Goal: Register for event/course

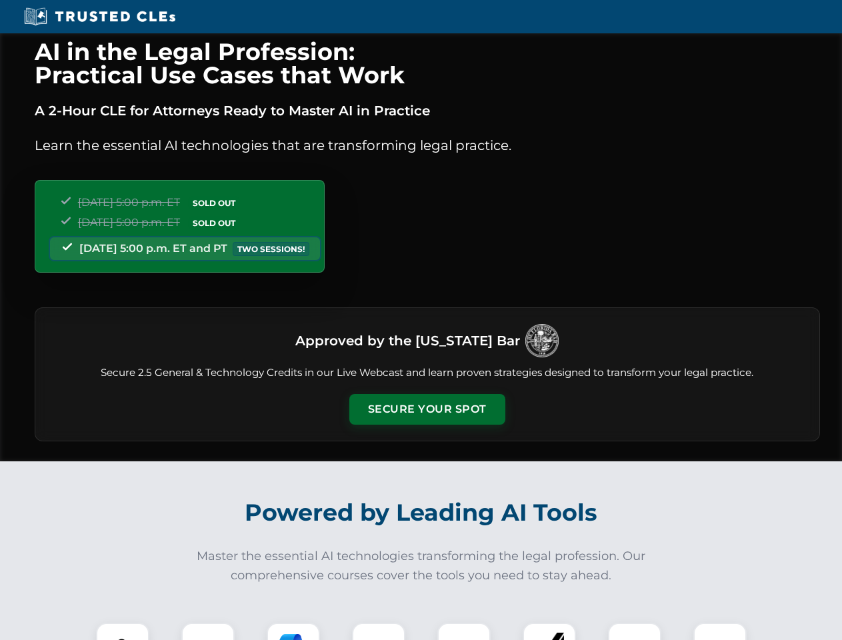
click at [427, 409] on button "Secure Your Spot" at bounding box center [427, 409] width 156 height 31
click at [123, 631] on img at bounding box center [122, 649] width 39 height 39
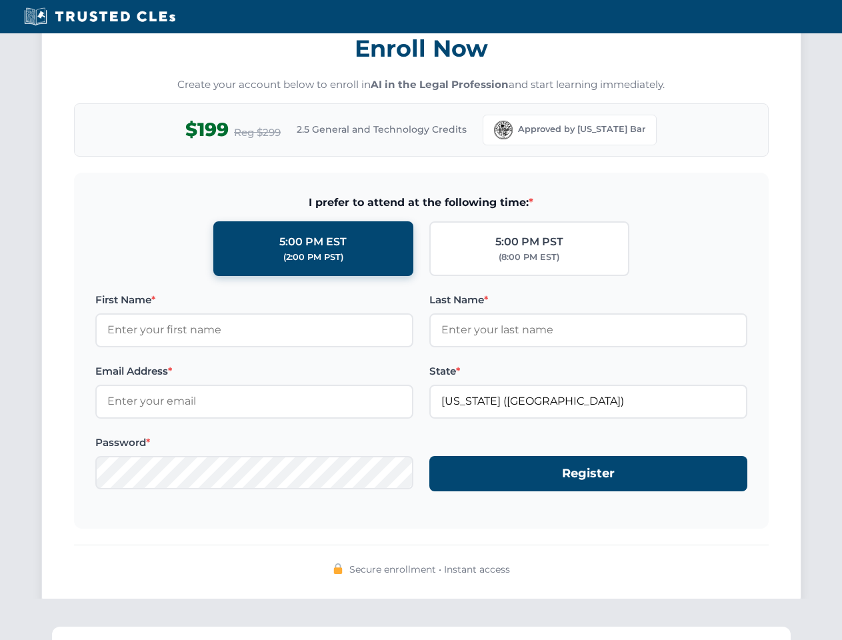
scroll to position [1309, 0]
